Goal: Check status: Check status

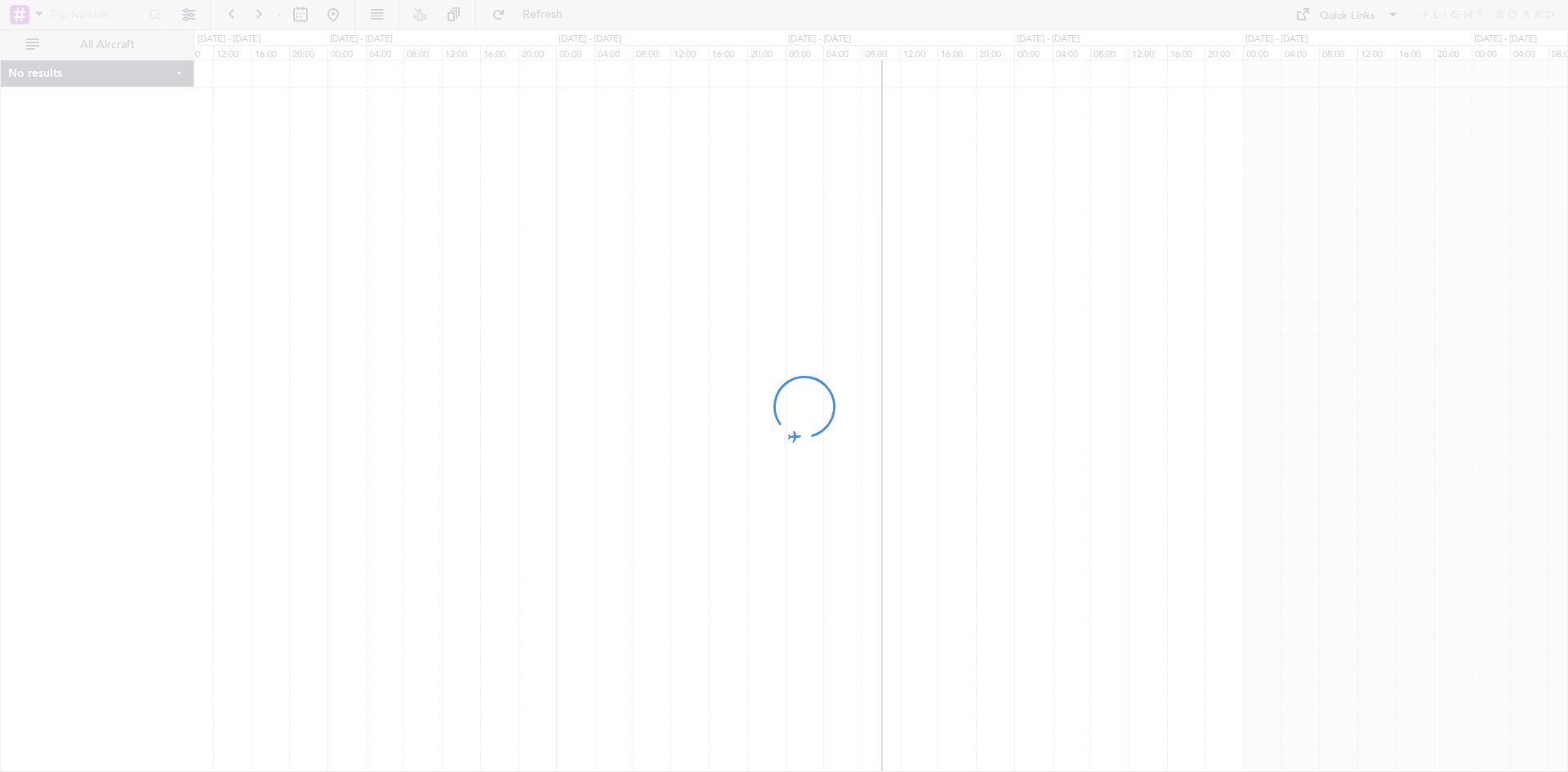
click at [37, 12] on div at bounding box center [784, 386] width 1568 height 772
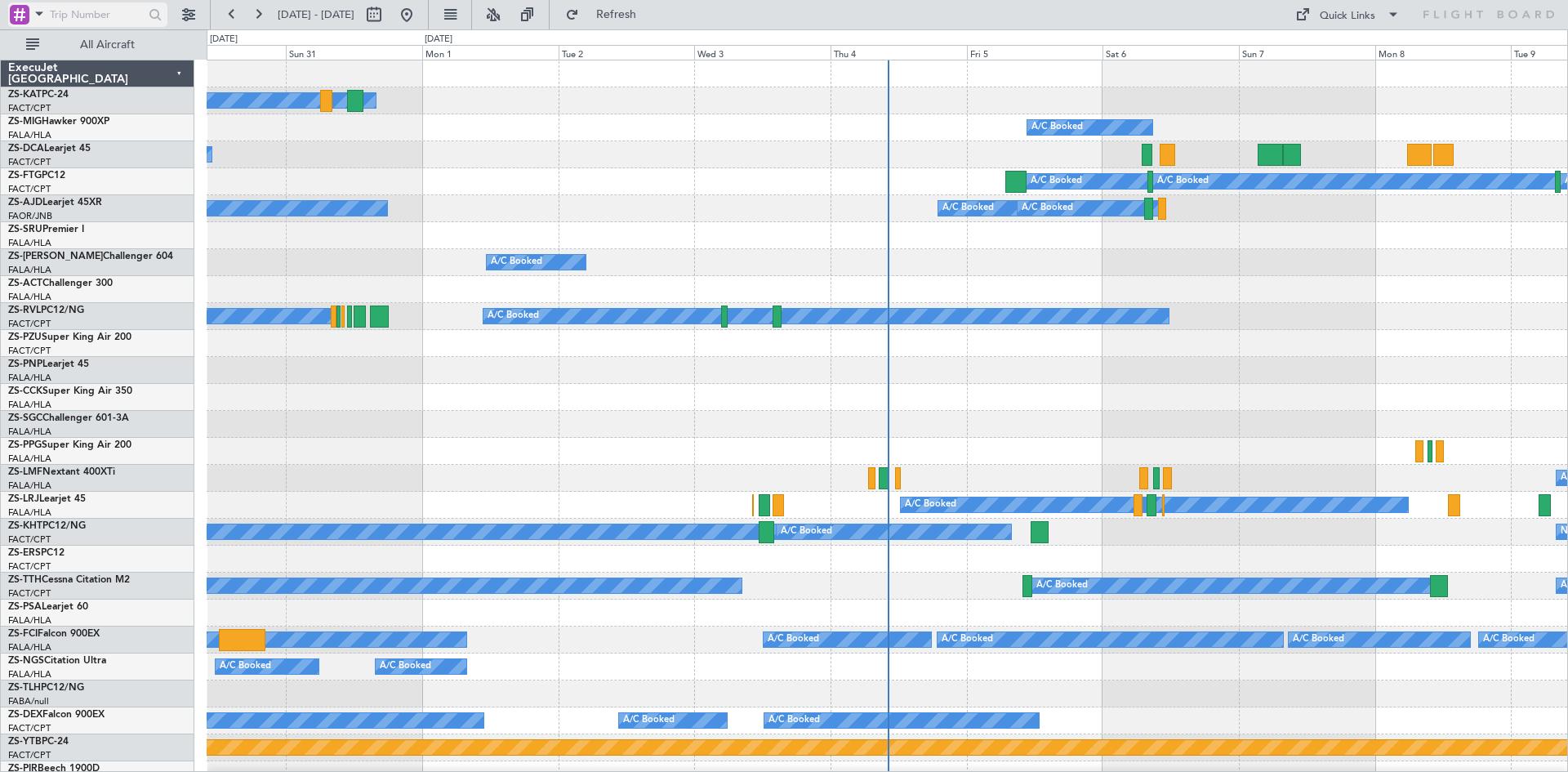
click at [40, 12] on span at bounding box center [40, 13] width 20 height 21
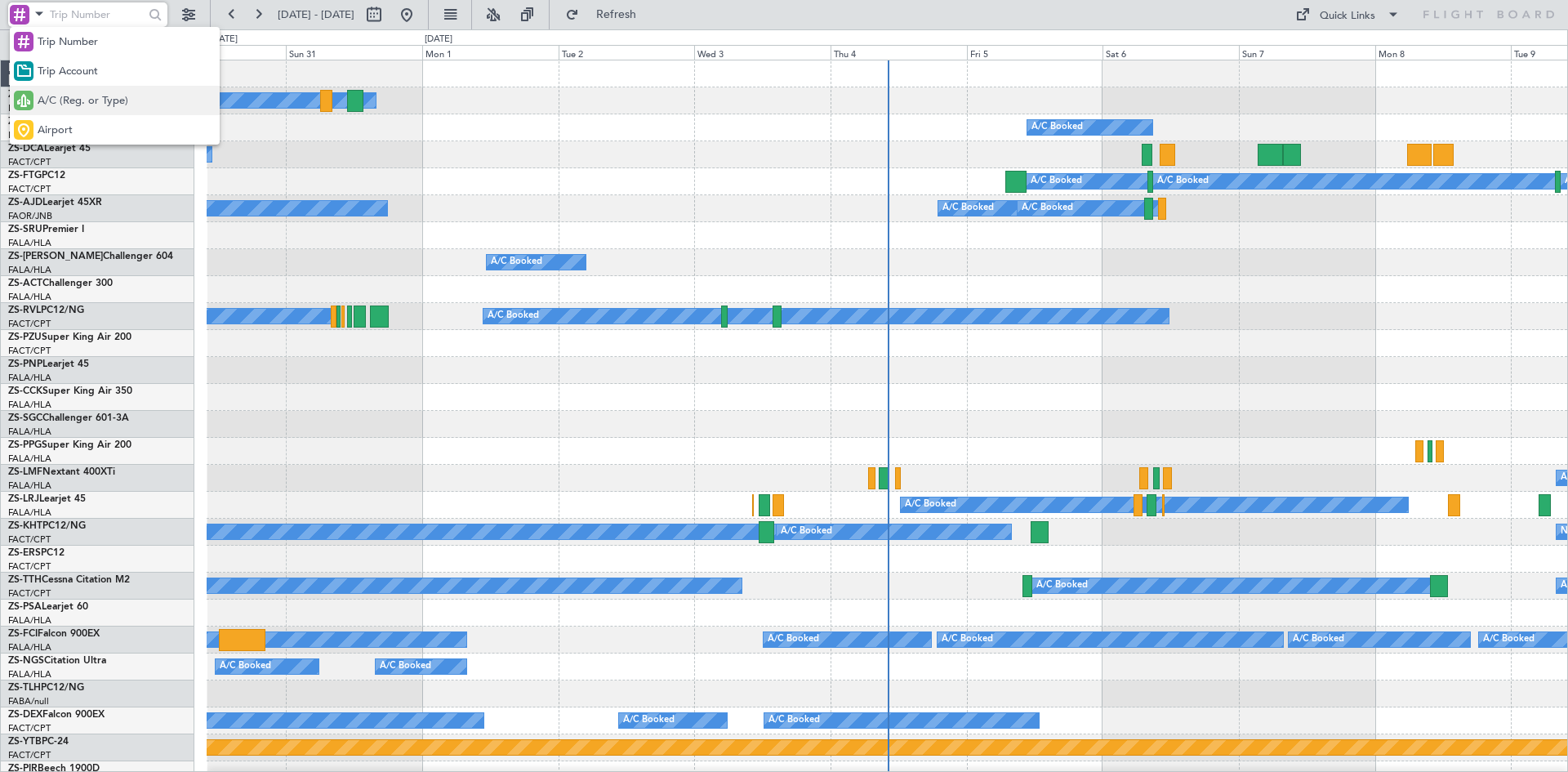
click at [55, 97] on span "A/C (Reg. or Type)" at bounding box center [83, 101] width 91 height 16
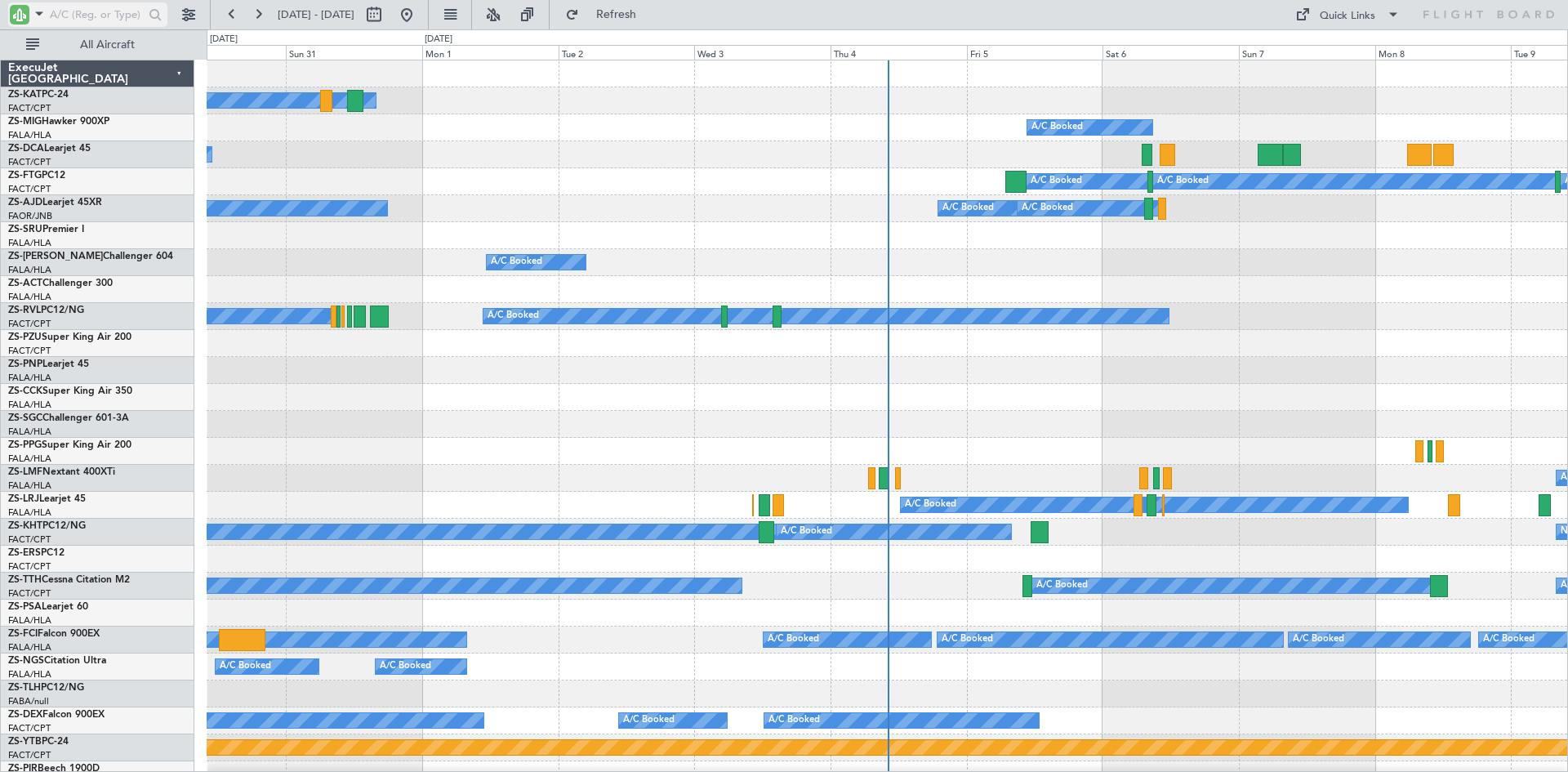
click at [72, 16] on input "text" at bounding box center [97, 14] width 94 height 25
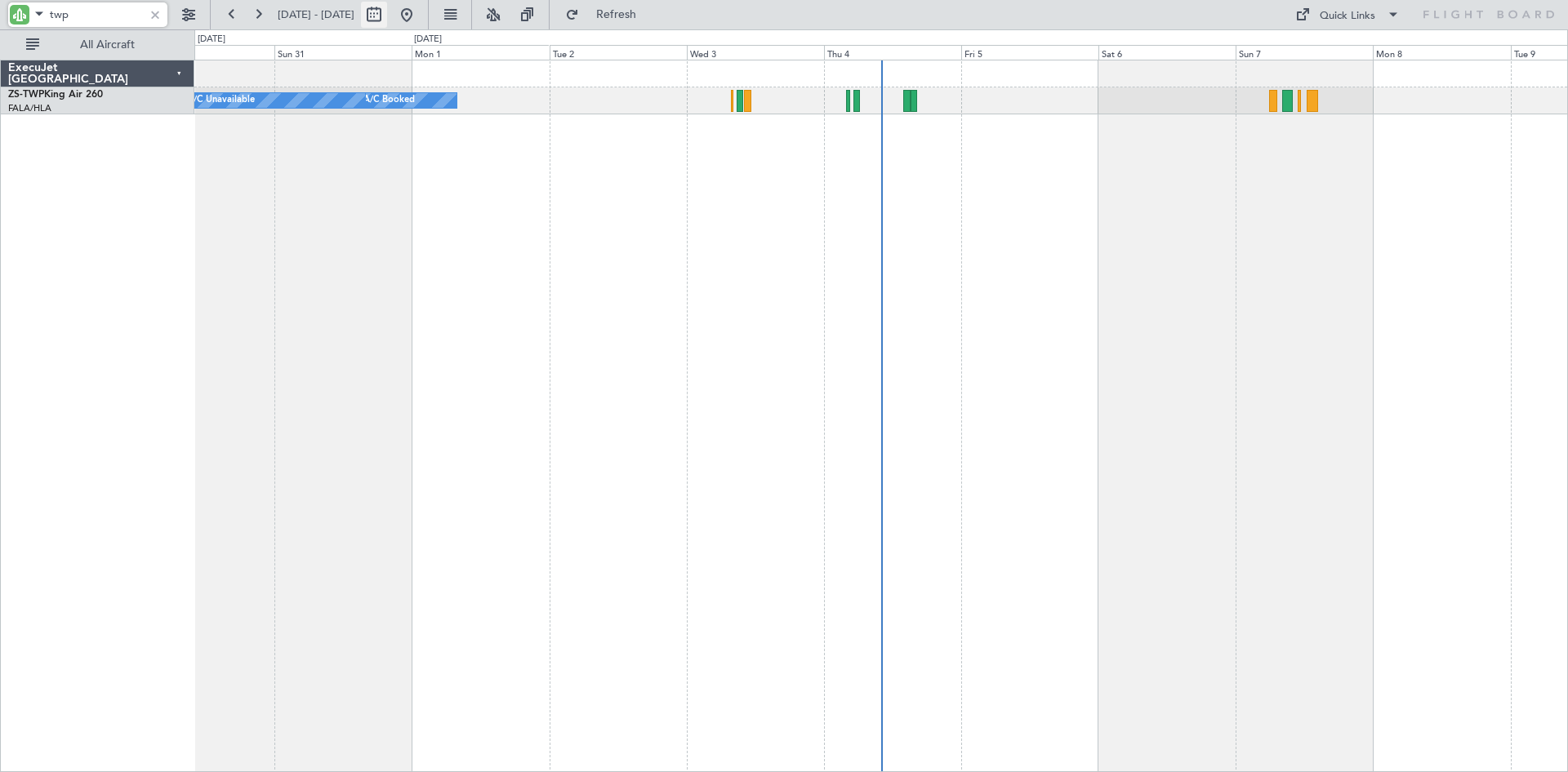
type input "twp"
click at [387, 10] on button at bounding box center [374, 15] width 26 height 26
select select "8"
select select "2025"
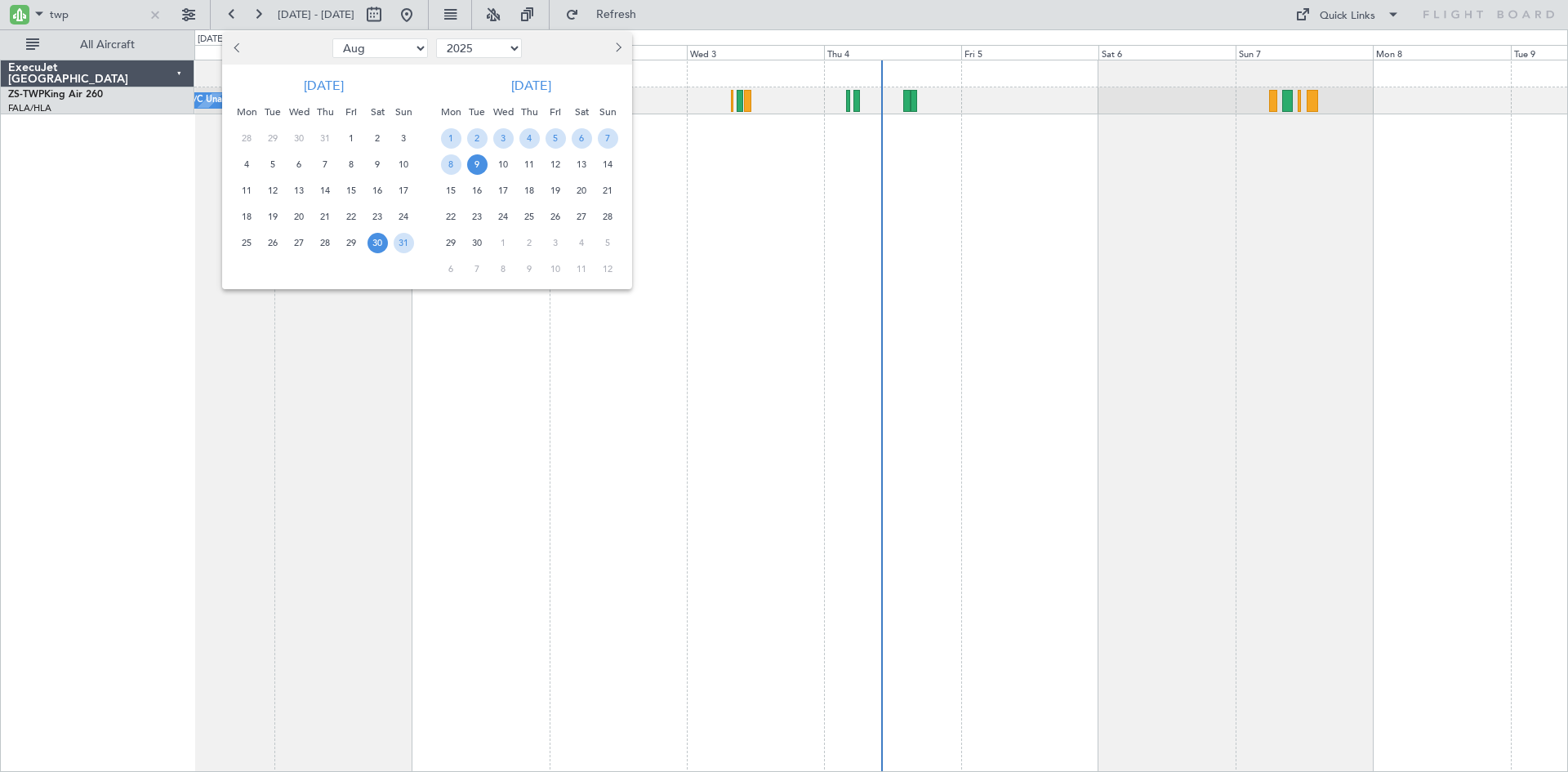
click at [617, 44] on span "Next month" at bounding box center [617, 48] width 10 height 10
click at [557, 136] on span "3" at bounding box center [555, 138] width 21 height 21
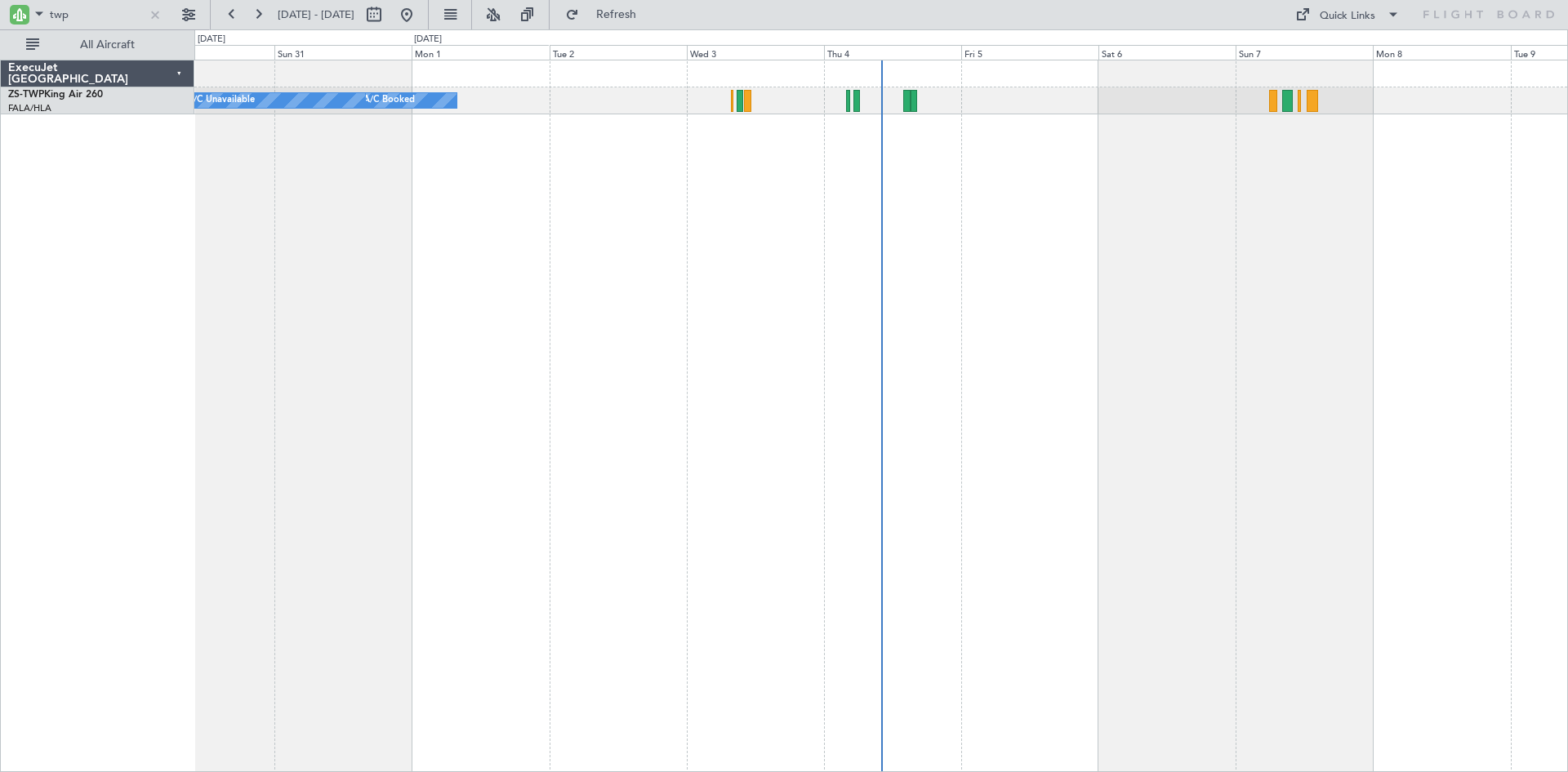
select select "10"
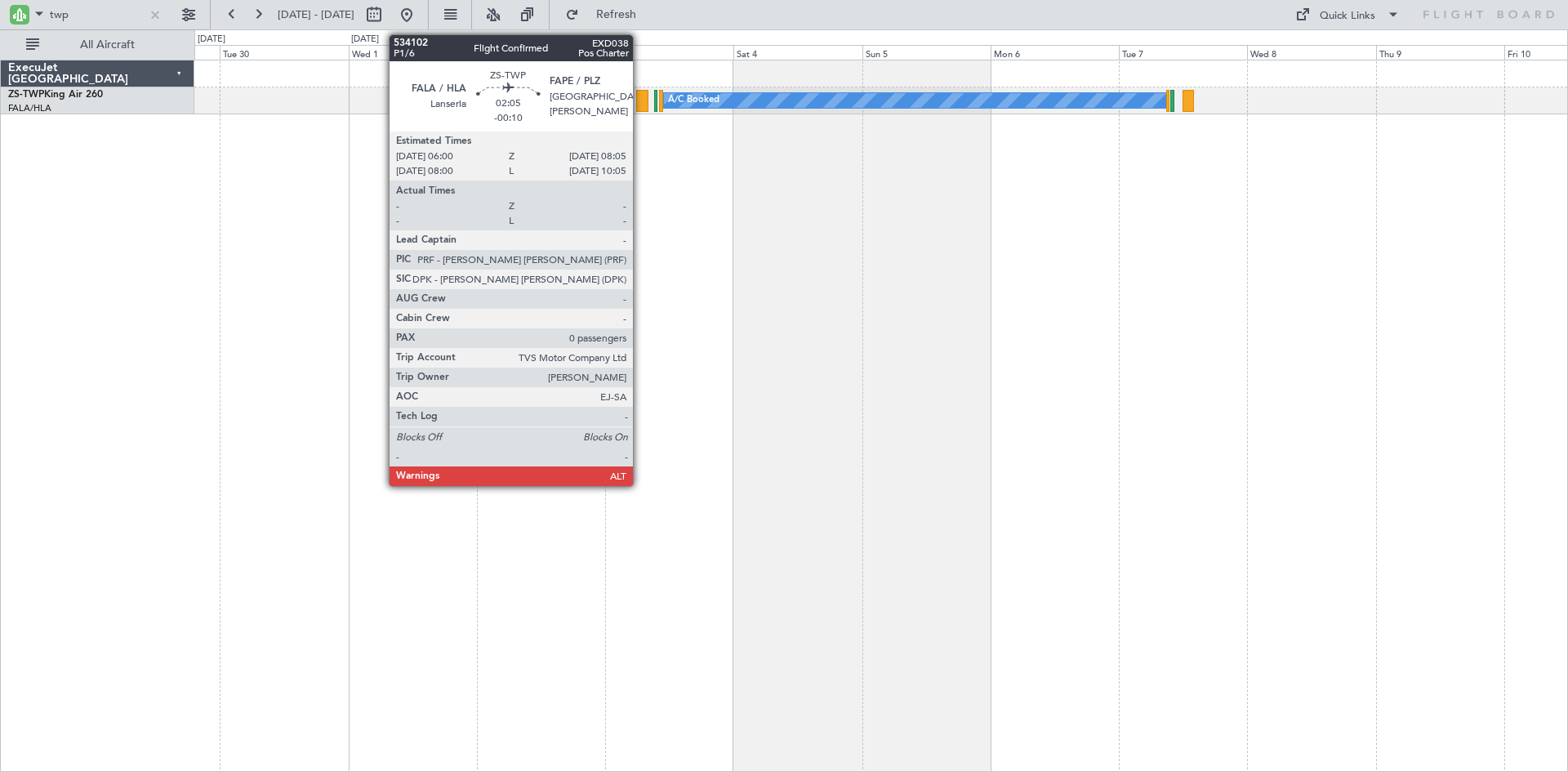
click at [640, 97] on div at bounding box center [641, 100] width 11 height 22
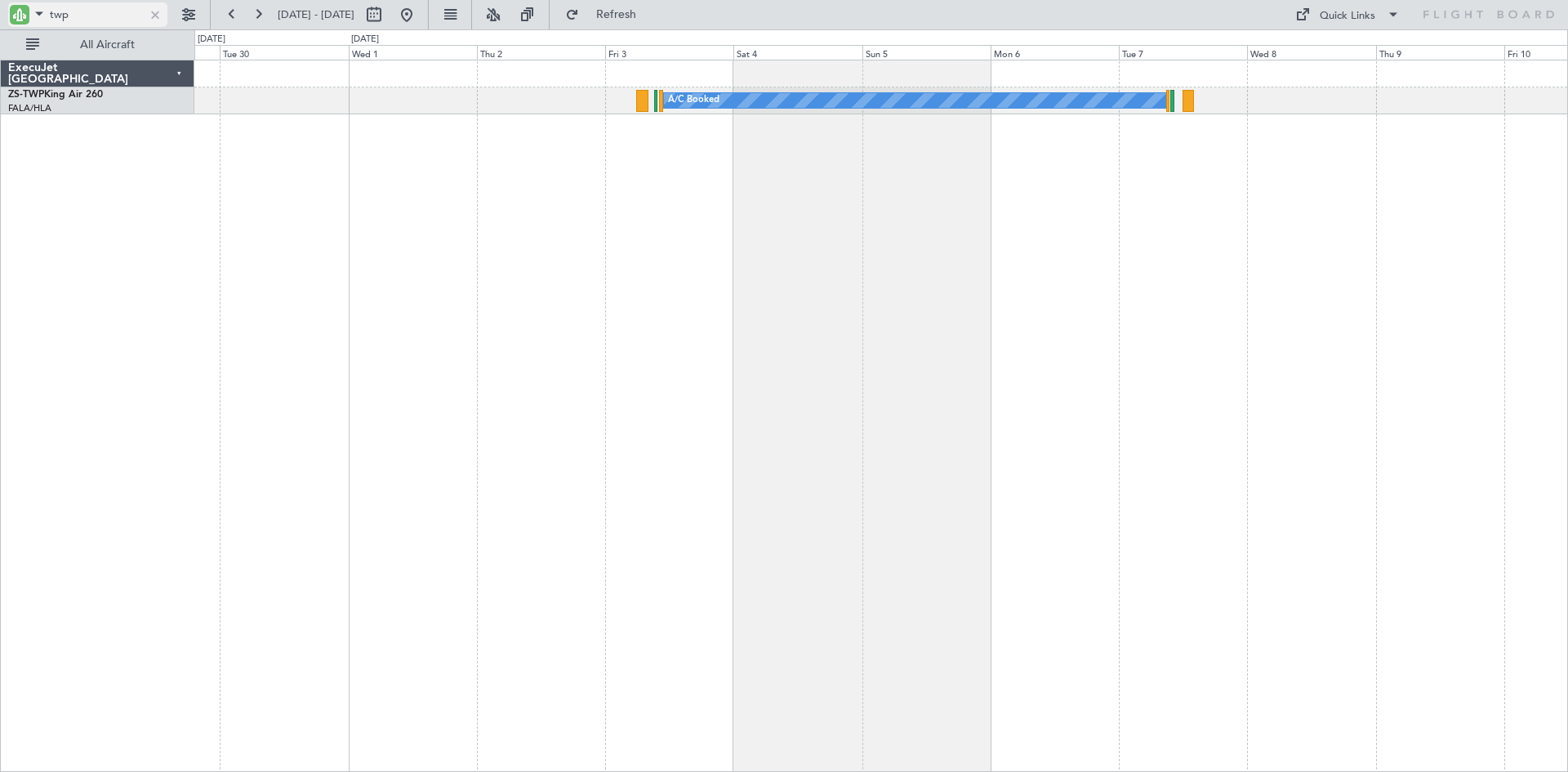
click at [153, 17] on div at bounding box center [155, 15] width 18 height 18
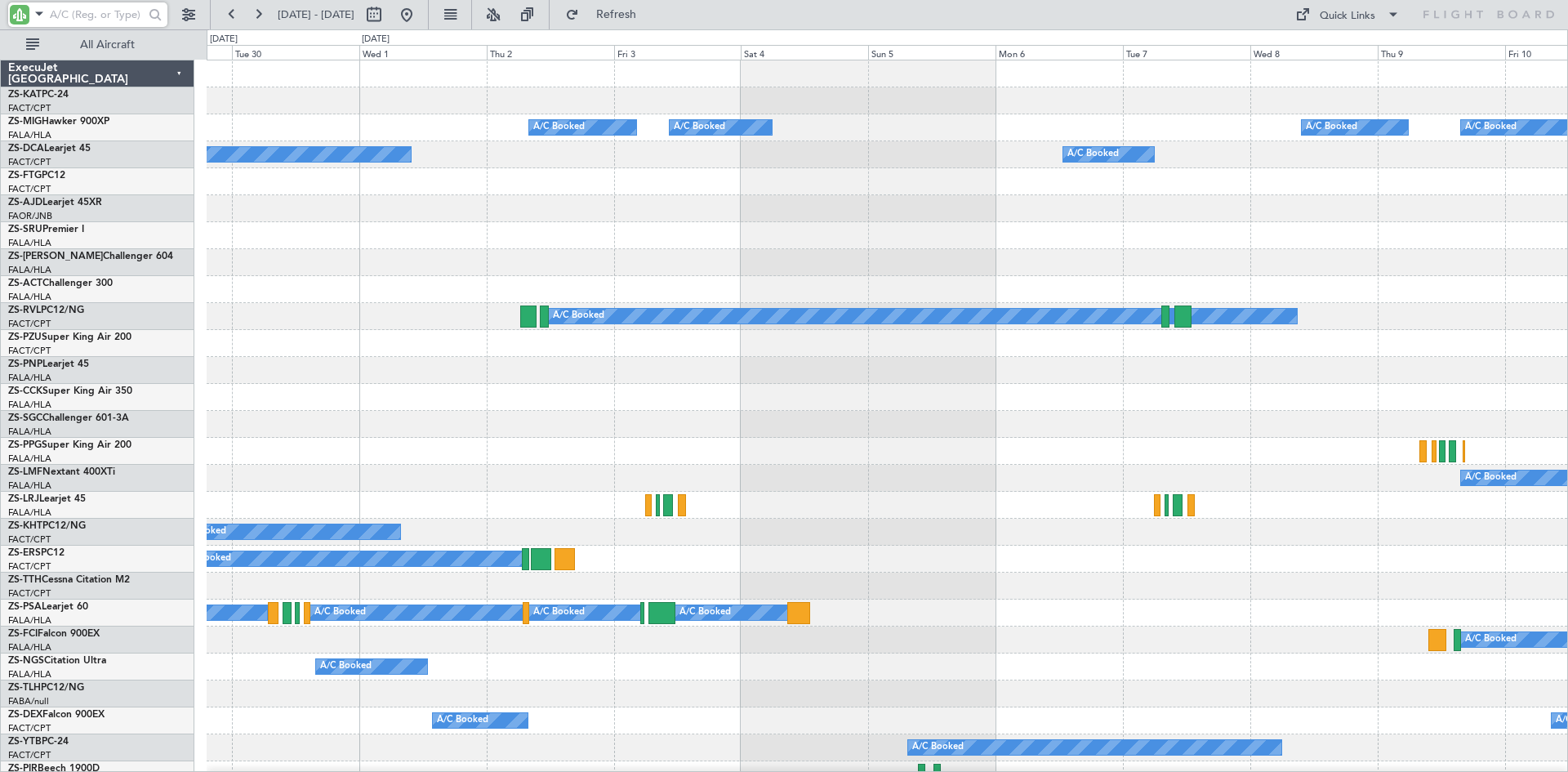
click at [116, 15] on input "text" at bounding box center [97, 14] width 94 height 25
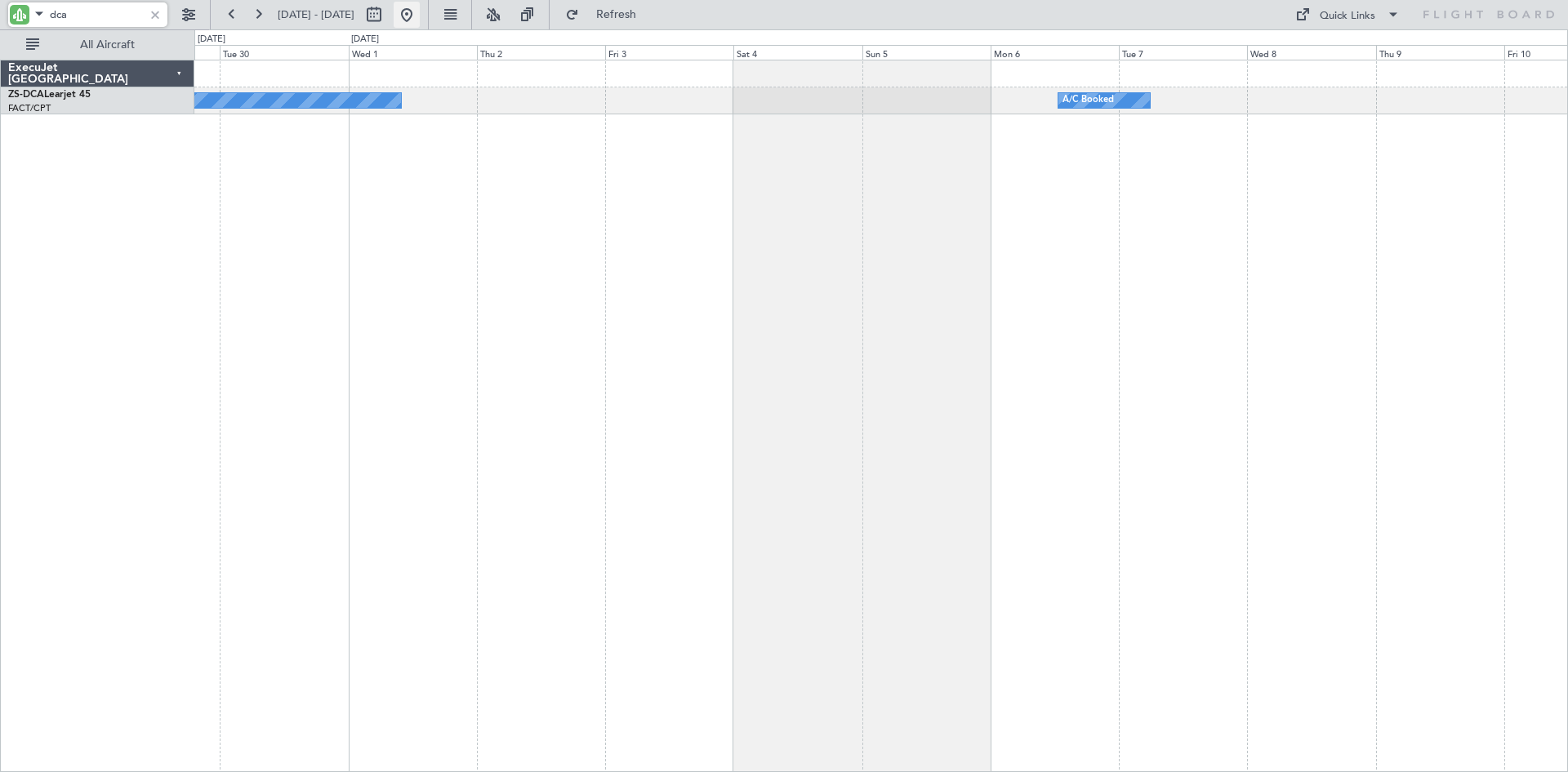
type input "dca"
click at [420, 21] on button at bounding box center [407, 15] width 26 height 26
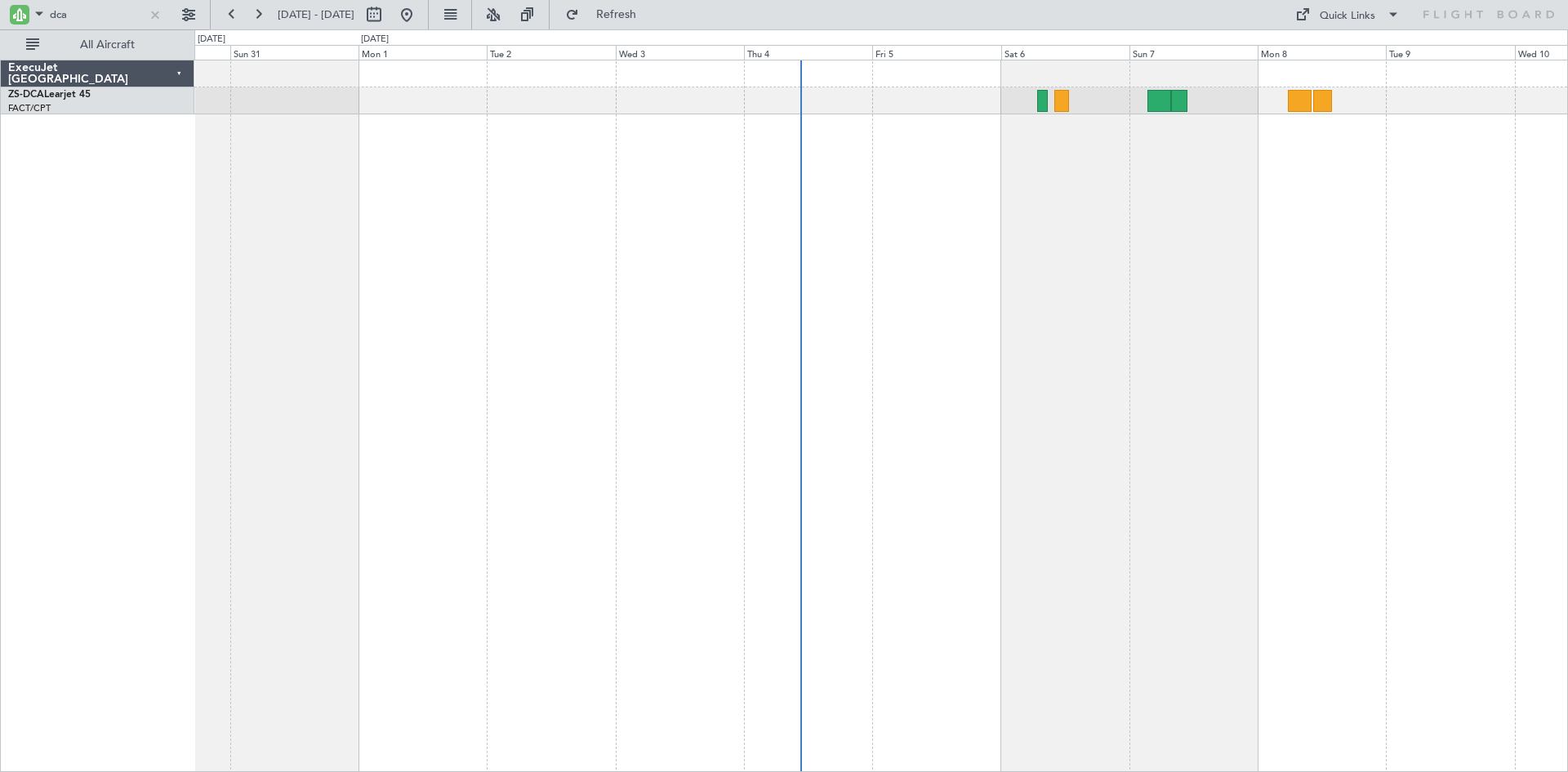
click at [1137, 203] on div "A/C Booked" at bounding box center [881, 416] width 1373 height 712
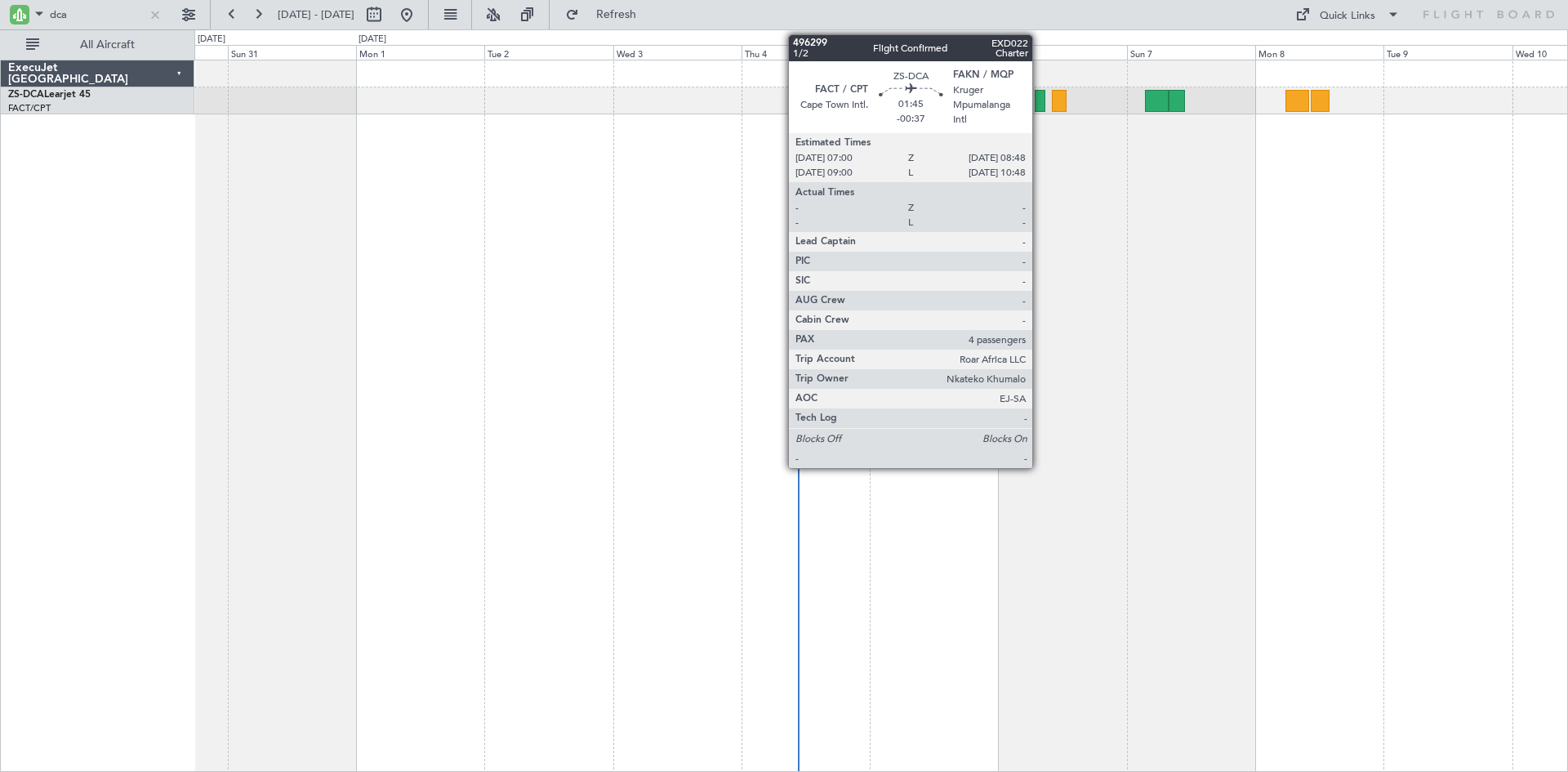
click at [1040, 97] on div at bounding box center [1040, 100] width 10 height 22
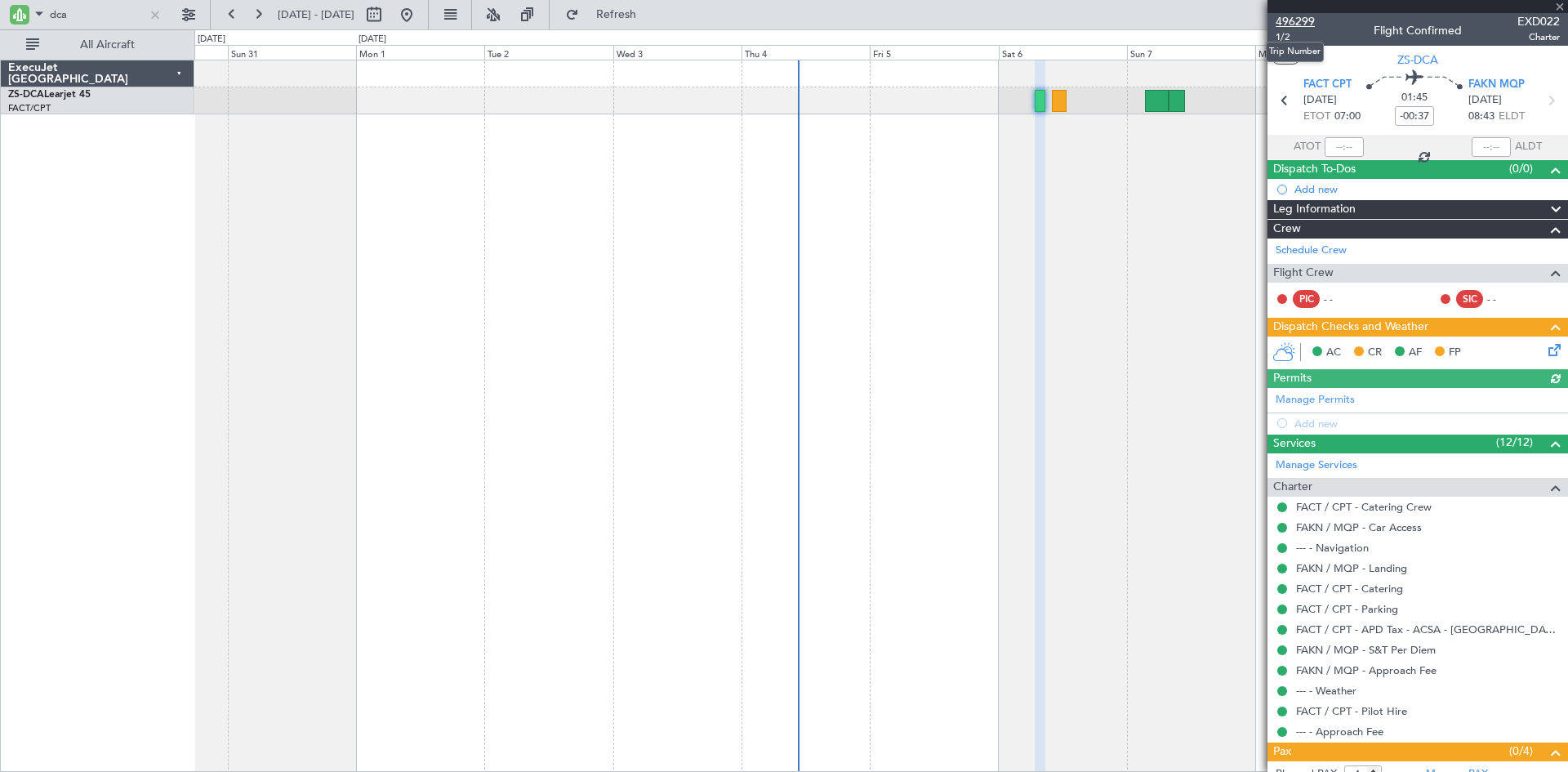
click at [1296, 19] on span "496299" at bounding box center [1294, 21] width 39 height 17
